Goal: Transaction & Acquisition: Purchase product/service

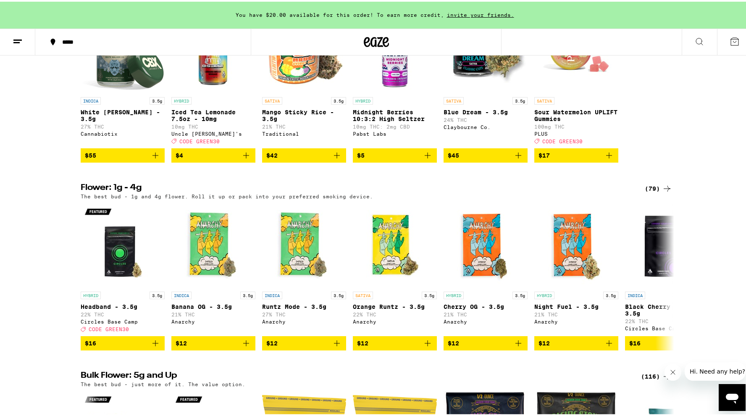
scroll to position [743, 0]
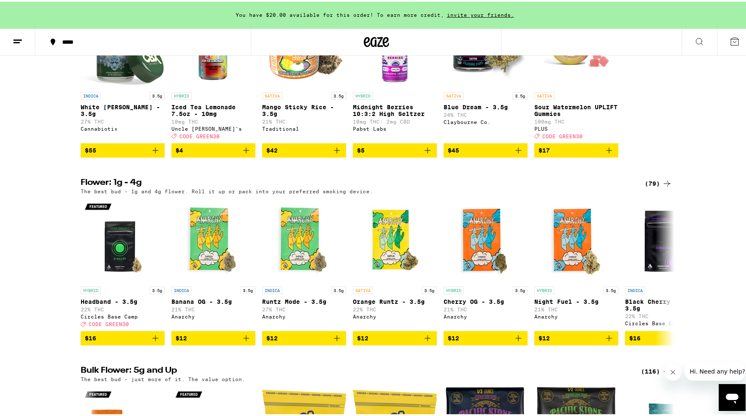
click at [662, 187] on icon at bounding box center [667, 182] width 10 height 10
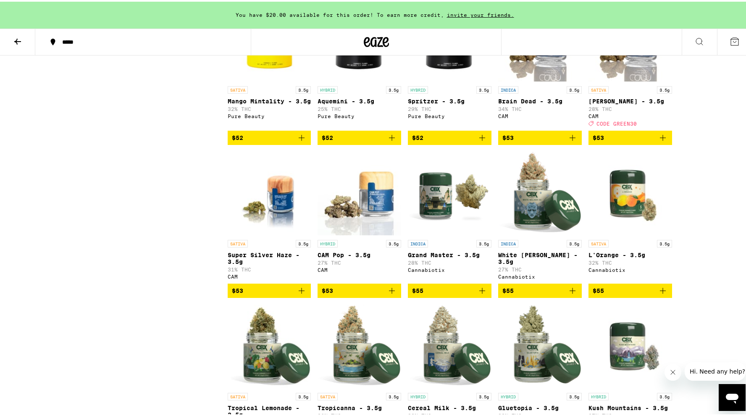
scroll to position [1996, 0]
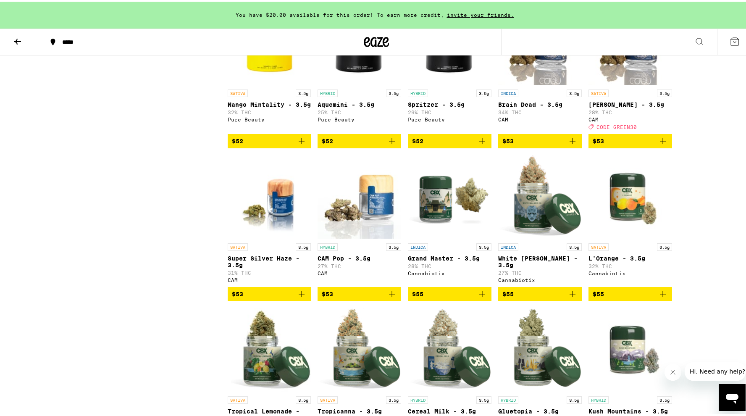
click at [639, 84] on img "Open page for Jack Herer - 3.5g from CAM" at bounding box center [630, 42] width 84 height 84
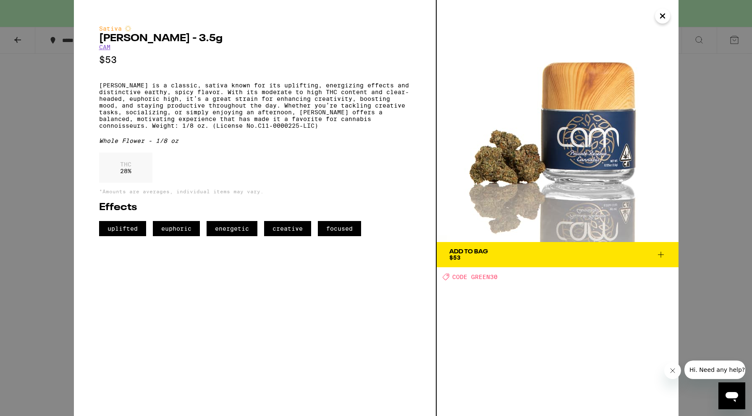
click at [515, 261] on button "Add To Bag $53" at bounding box center [558, 254] width 242 height 25
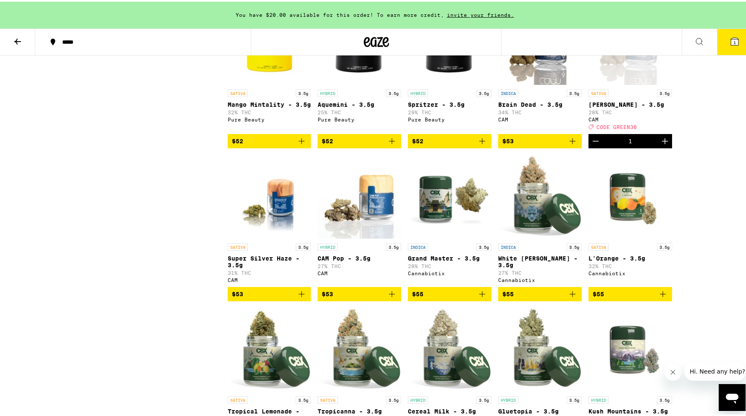
click at [731, 41] on icon at bounding box center [735, 40] width 8 height 8
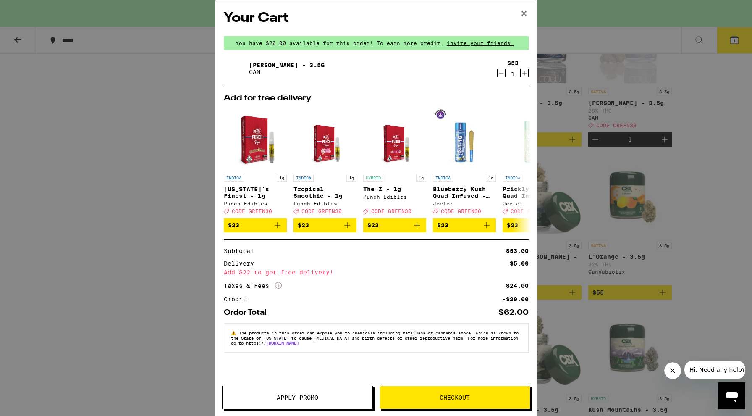
click at [281, 400] on span "Apply Promo" at bounding box center [298, 397] width 42 height 6
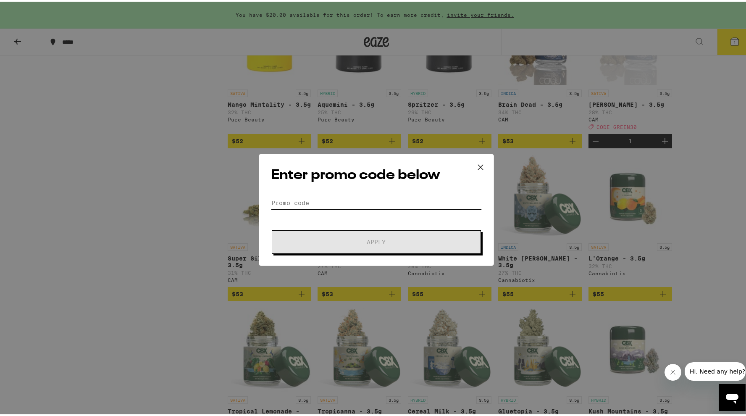
click at [315, 199] on input "Promo Code" at bounding box center [376, 201] width 211 height 13
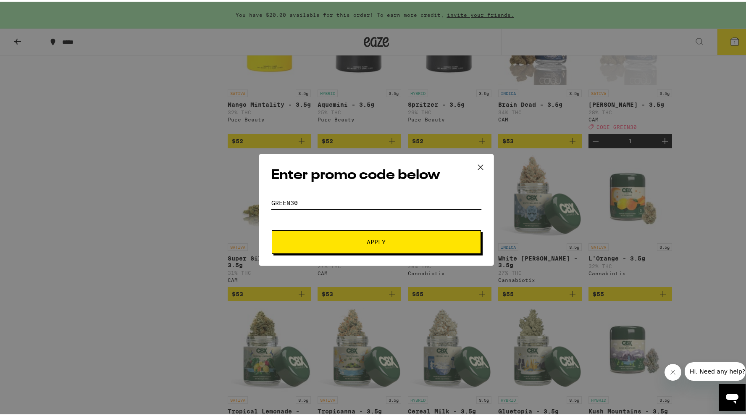
type input "GREEN30"
click at [326, 246] on button "Apply" at bounding box center [376, 241] width 209 height 24
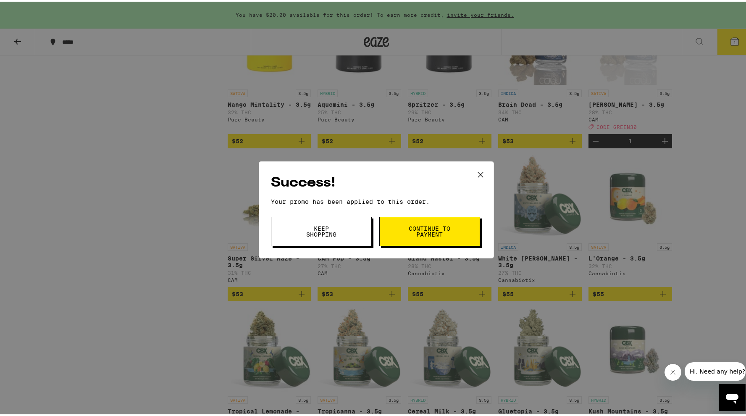
click at [313, 230] on span "Keep Shopping" at bounding box center [321, 230] width 43 height 12
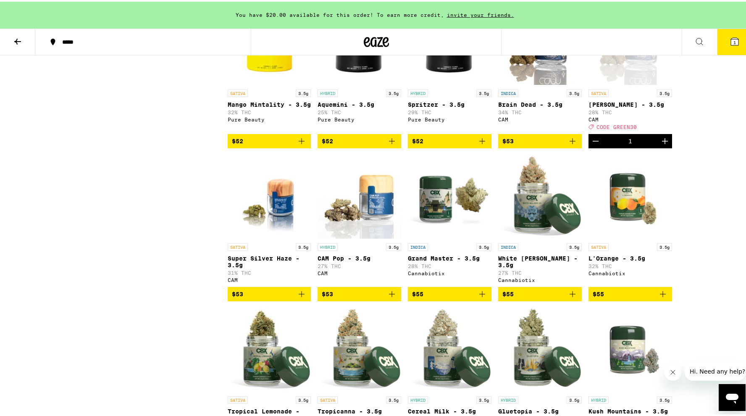
click at [733, 39] on span "1" at bounding box center [734, 40] width 3 height 5
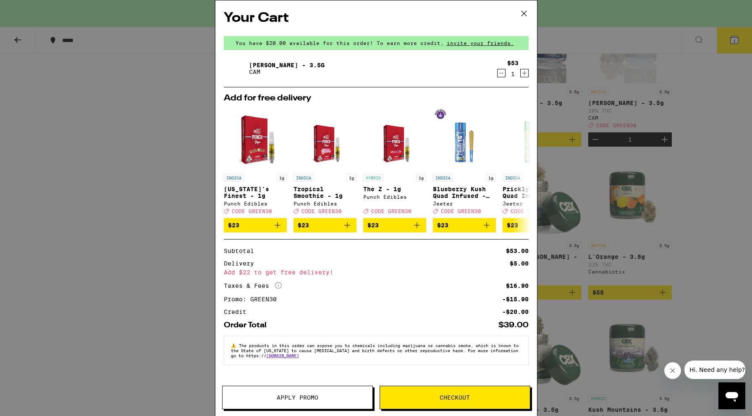
click at [344, 265] on div "Delivery $5.00" at bounding box center [376, 263] width 305 height 6
click at [526, 13] on icon at bounding box center [524, 13] width 13 height 13
